Goal: Information Seeking & Learning: Learn about a topic

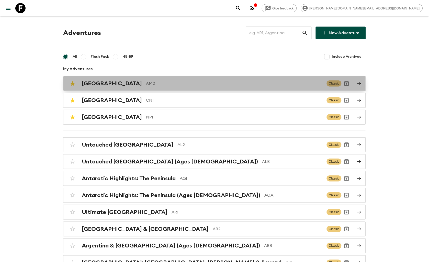
click at [146, 81] on p "AM2" at bounding box center [234, 84] width 177 height 6
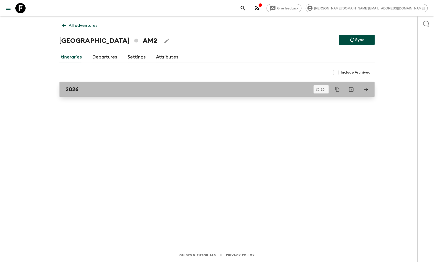
click at [85, 88] on div "2026" at bounding box center [212, 89] width 293 height 7
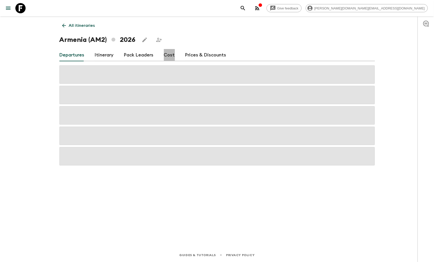
click at [170, 53] on link "Cost" at bounding box center [169, 55] width 11 height 12
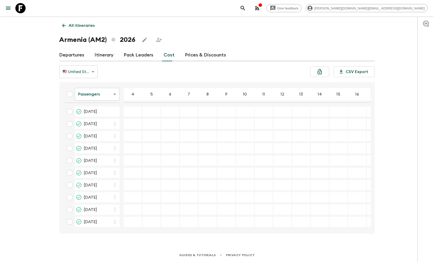
click at [93, 95] on body "Give feedback [PERSON_NAME][DOMAIN_NAME][EMAIL_ADDRESS][DOMAIN_NAME] All itiner…" at bounding box center [217, 131] width 434 height 262
click at [101, 123] on li "Mandatory" at bounding box center [97, 123] width 45 height 8
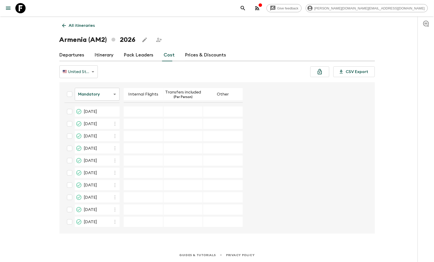
click at [223, 96] on p "Other" at bounding box center [223, 94] width 12 height 6
click at [19, 8] on icon at bounding box center [20, 8] width 10 height 10
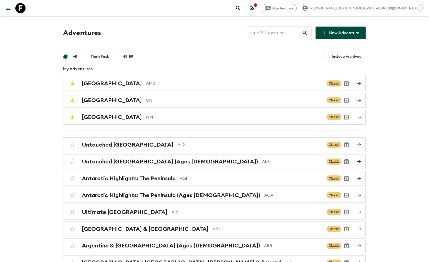
click at [299, 31] on input "text" at bounding box center [274, 33] width 56 height 14
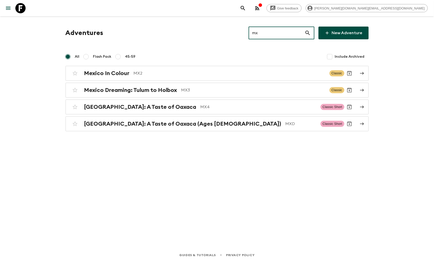
type input "mx"
